Goal: Information Seeking & Learning: Learn about a topic

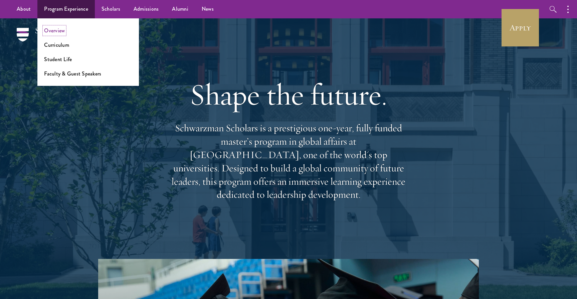
click at [59, 29] on link "Overview" at bounding box center [54, 31] width 21 height 8
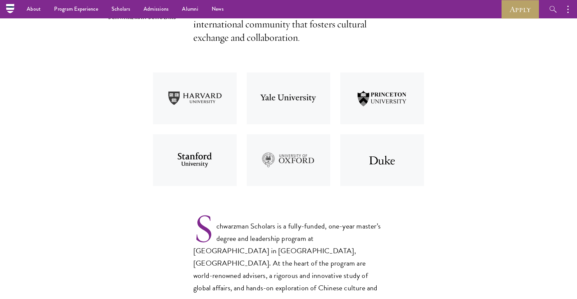
scroll to position [247, 0]
click at [186, 98] on img at bounding box center [195, 99] width 94 height 62
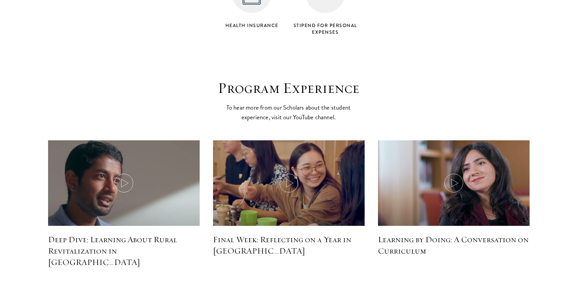
scroll to position [2880, 0]
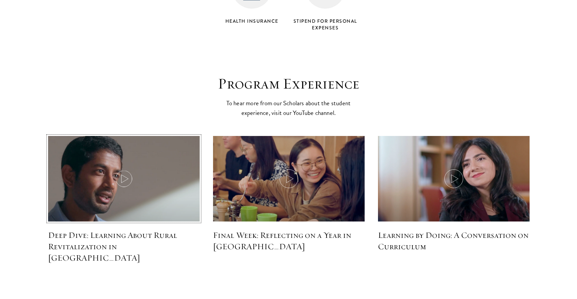
click at [127, 169] on icon at bounding box center [124, 178] width 19 height 19
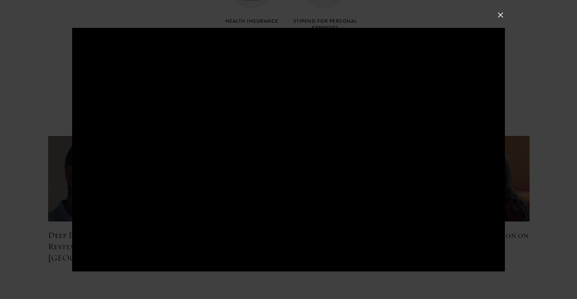
click at [46, 217] on div at bounding box center [288, 149] width 577 height 299
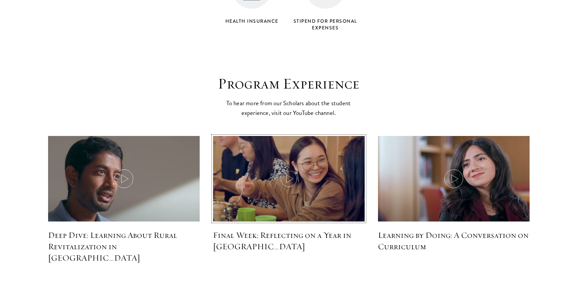
click at [260, 180] on img at bounding box center [288, 179] width 161 height 92
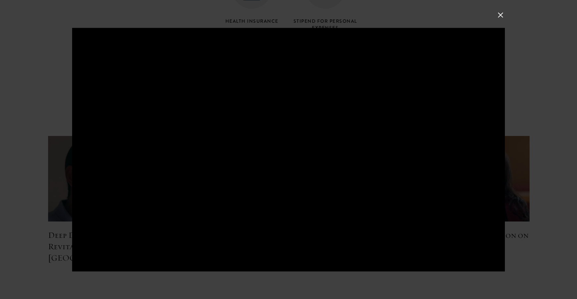
click at [503, 13] on button at bounding box center [500, 15] width 9 height 9
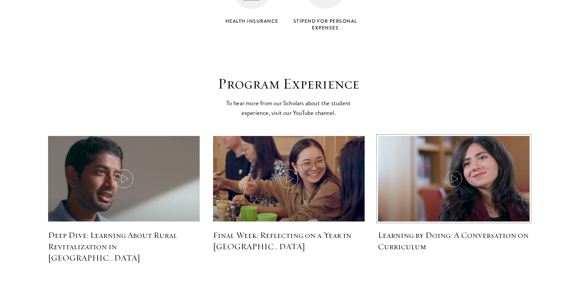
click at [485, 146] on img at bounding box center [453, 179] width 161 height 92
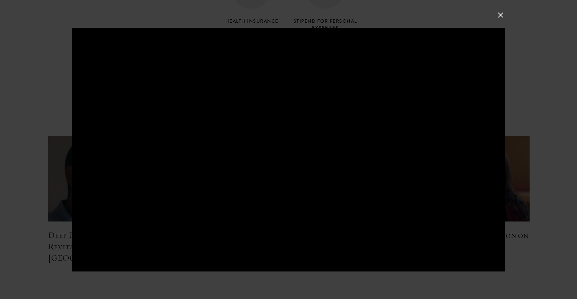
click at [534, 63] on div at bounding box center [288, 149] width 577 height 299
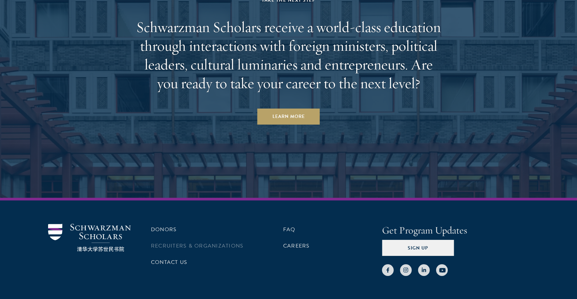
scroll to position [3451, 0]
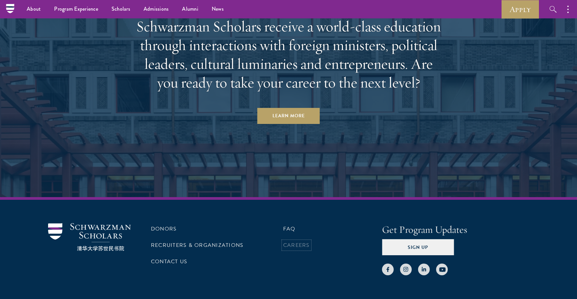
click at [291, 241] on link "Careers" at bounding box center [296, 245] width 27 height 8
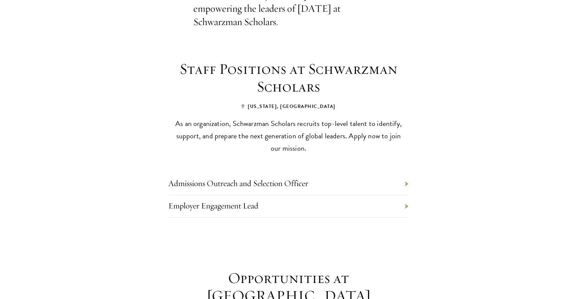
scroll to position [244, 0]
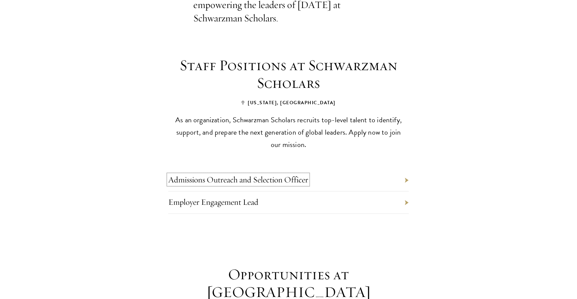
click at [301, 174] on link "Admissions Outreach and Selection Officer" at bounding box center [238, 179] width 140 height 10
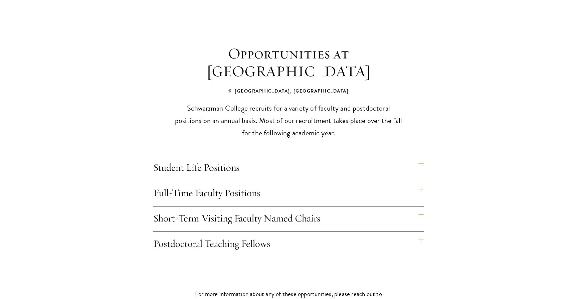
scroll to position [468, 0]
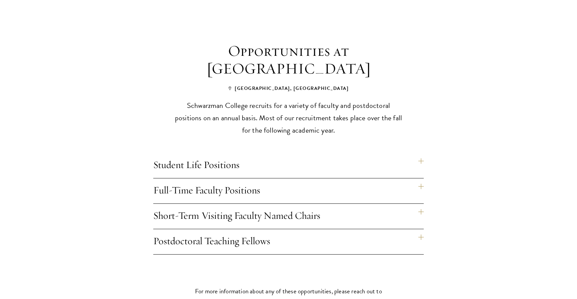
click at [321, 183] on h4 "Full-Time Faculty Positions" at bounding box center [288, 190] width 270 height 25
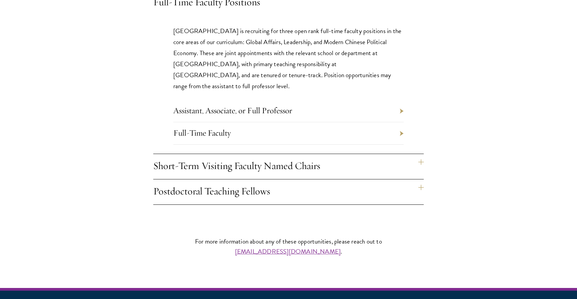
scroll to position [656, 0]
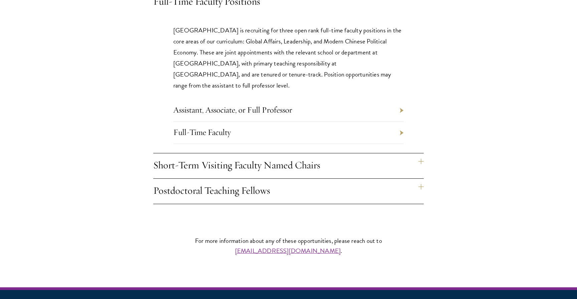
click at [280, 179] on h4 "Postdoctoral Teaching Fellows" at bounding box center [288, 191] width 270 height 25
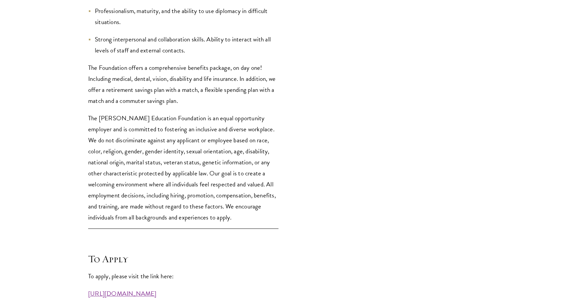
scroll to position [1632, 0]
